Goal: Task Accomplishment & Management: Manage account settings

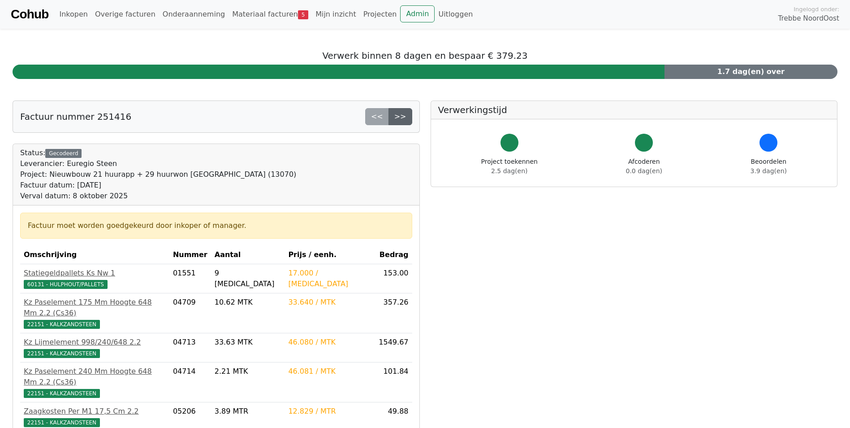
click at [271, 78] on link ">>" at bounding box center [401, 116] width 24 height 17
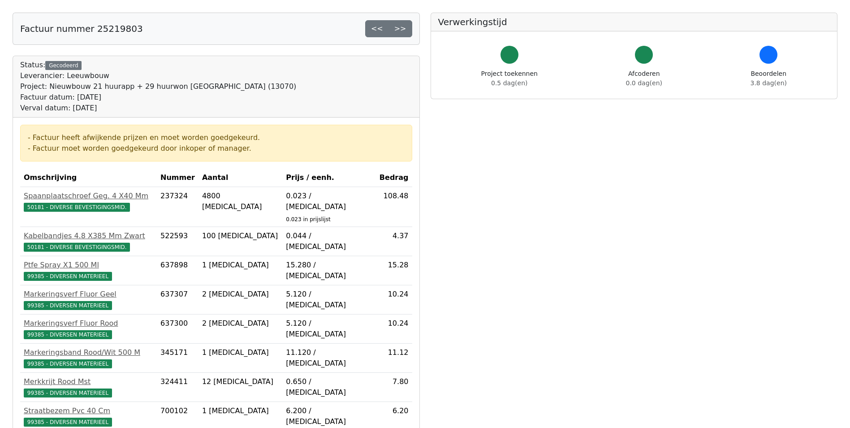
scroll to position [263, 0]
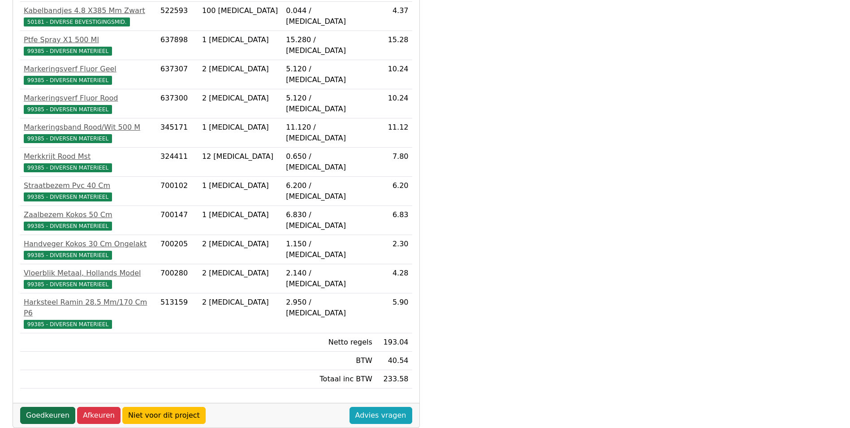
click at [37, 406] on link "Goedkeuren" at bounding box center [47, 414] width 55 height 17
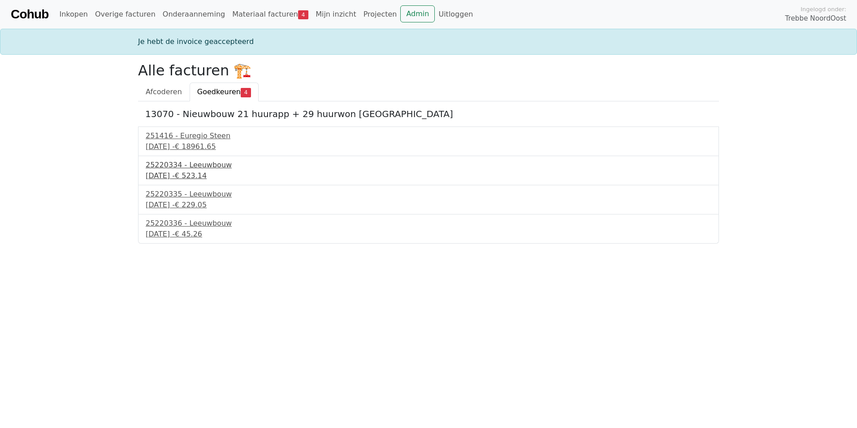
click at [160, 164] on div "25220334 - Leeuwbouw" at bounding box center [429, 165] width 566 height 11
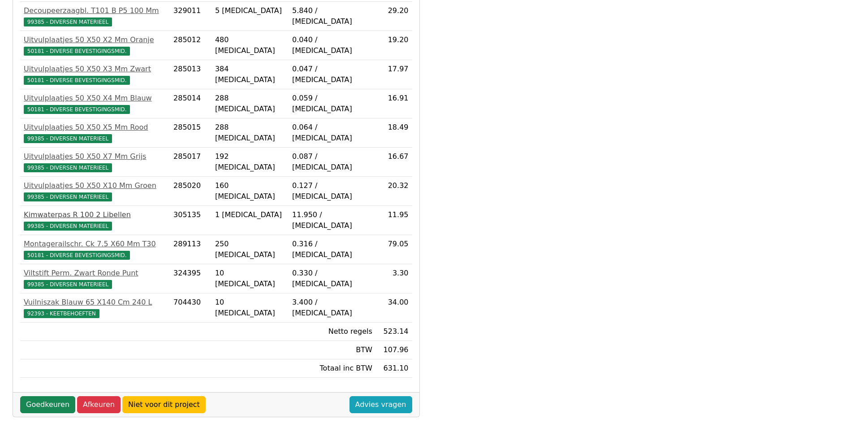
scroll to position [513, 0]
